Goal: Check status

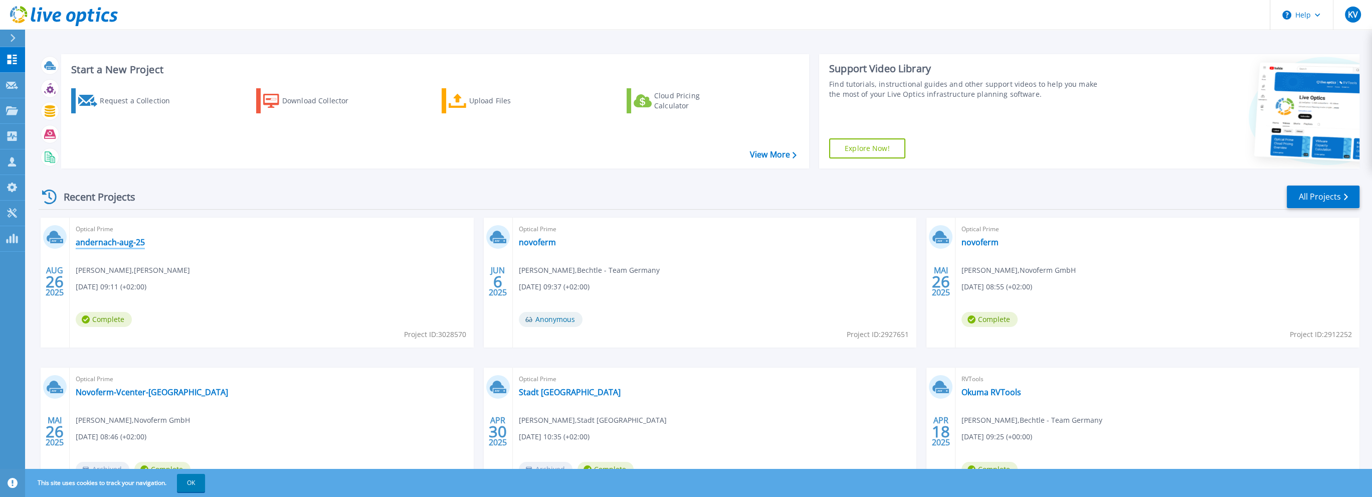
click at [124, 242] on link "andernach-aug-25" at bounding box center [110, 242] width 69 height 10
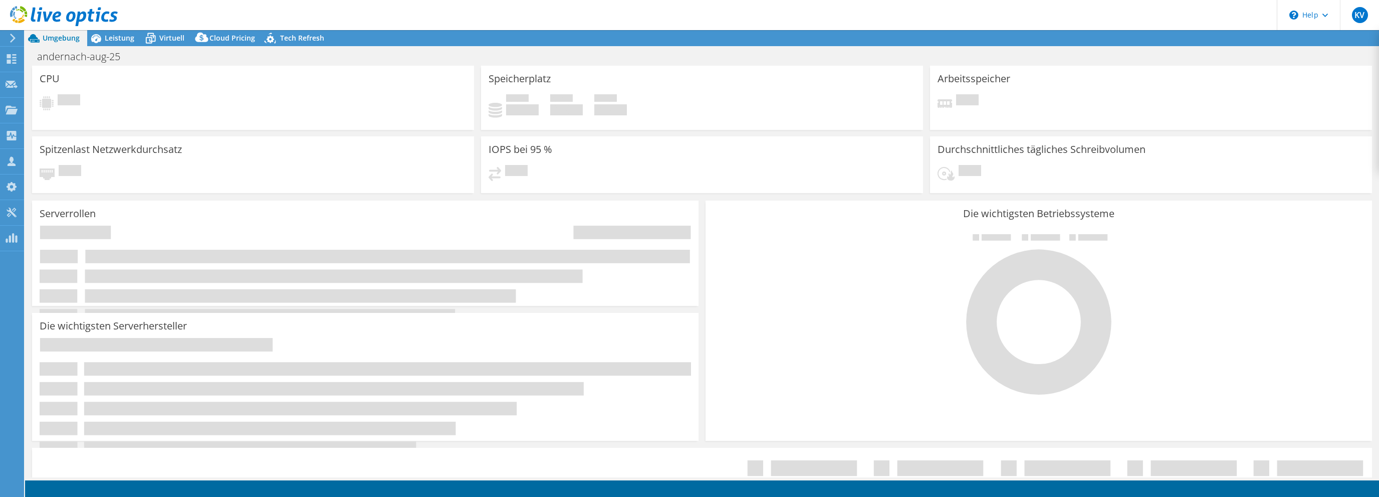
select select "USD"
select select "EUFrankfurt"
select select "EUR"
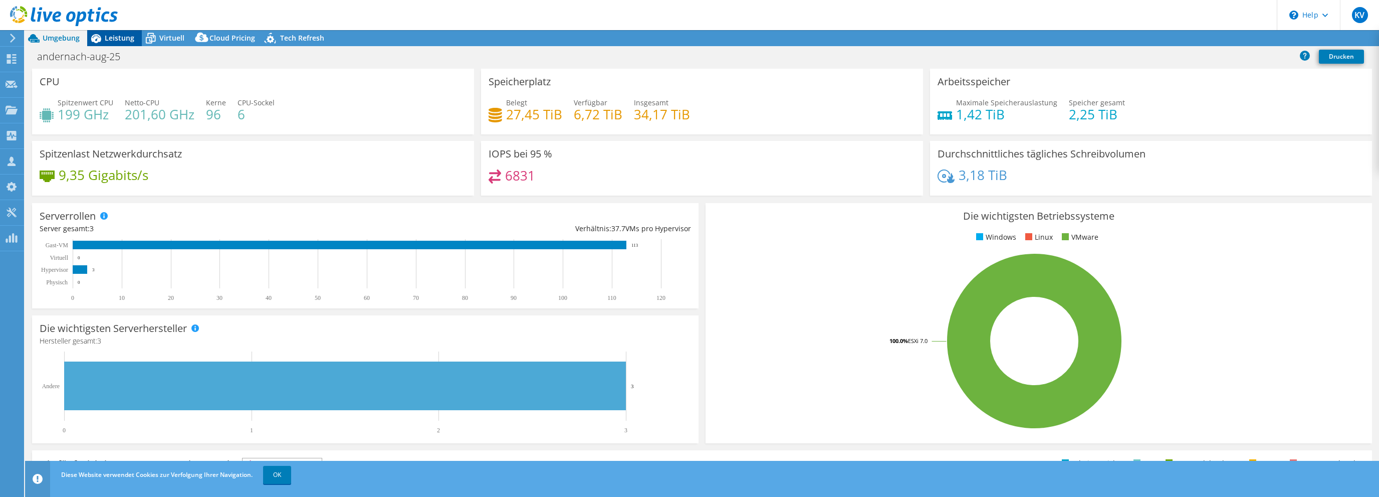
click at [130, 36] on span "Leistung" at bounding box center [120, 38] width 30 height 10
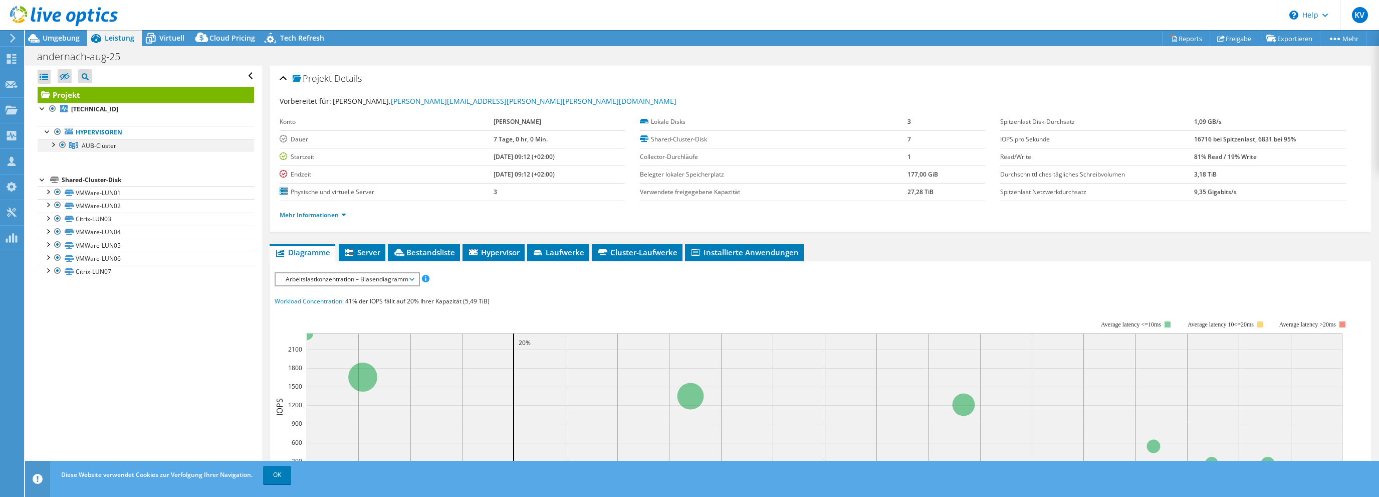
click at [51, 141] on div at bounding box center [53, 144] width 10 height 10
click at [56, 155] on div at bounding box center [58, 157] width 10 height 10
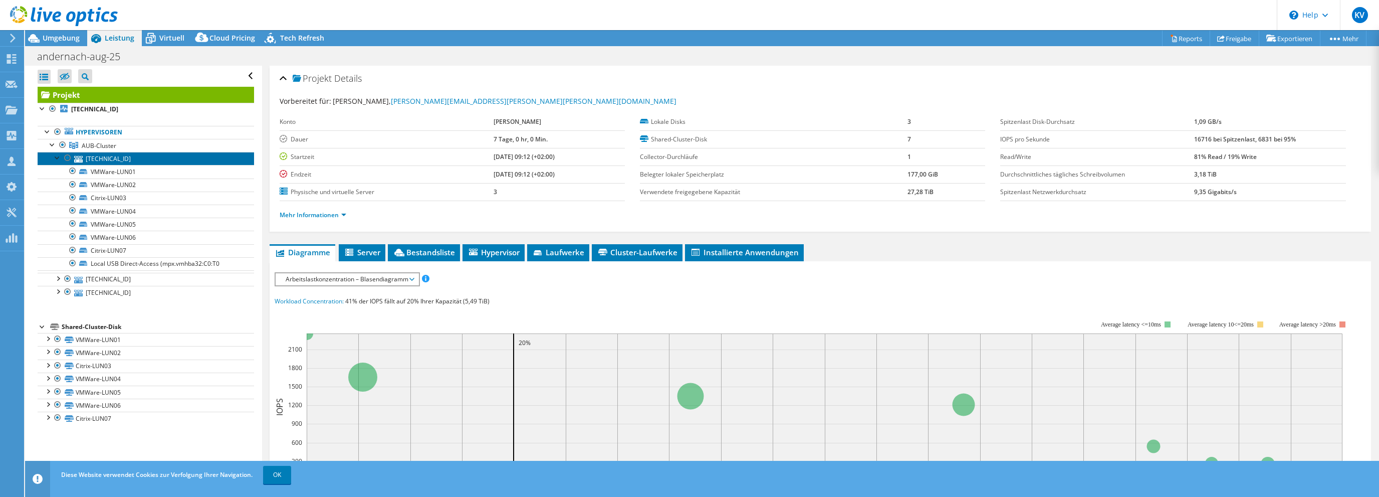
click at [94, 155] on link "[TECHNICAL_ID]" at bounding box center [146, 158] width 217 height 13
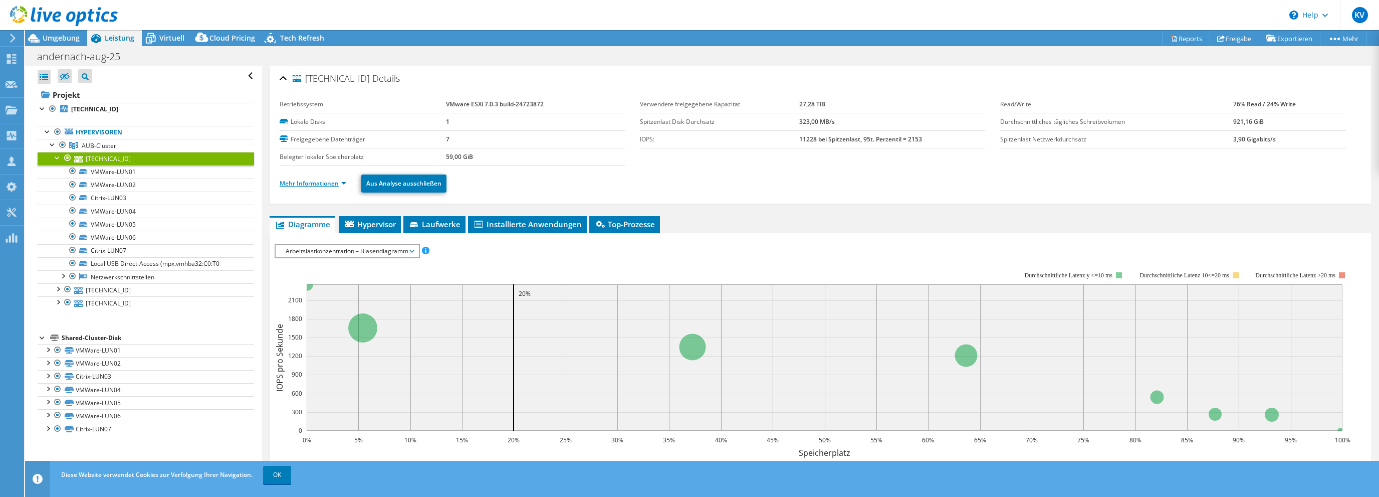
click at [317, 182] on link "Mehr Informationen" at bounding box center [313, 183] width 67 height 9
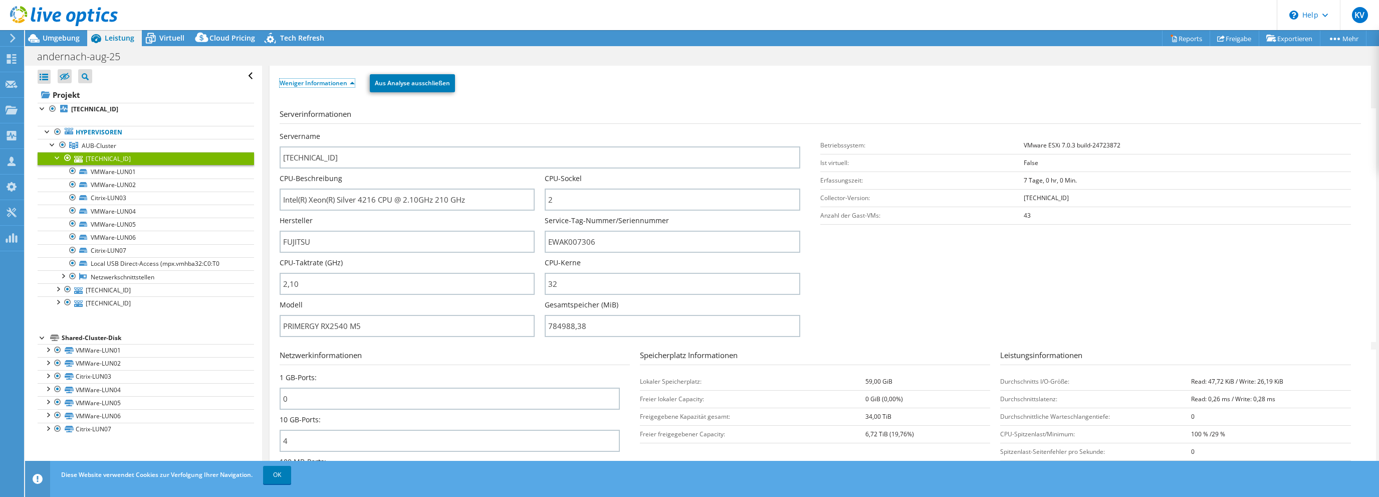
scroll to position [50, 0]
